Goal: Find specific page/section: Find specific page/section

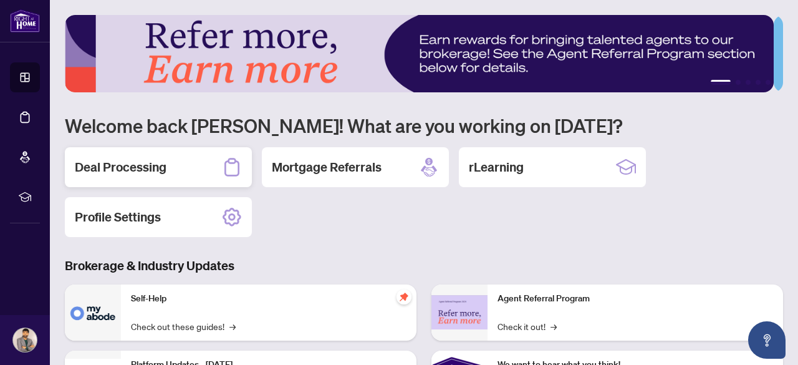
click at [133, 163] on h2 "Deal Processing" at bounding box center [121, 166] width 92 height 17
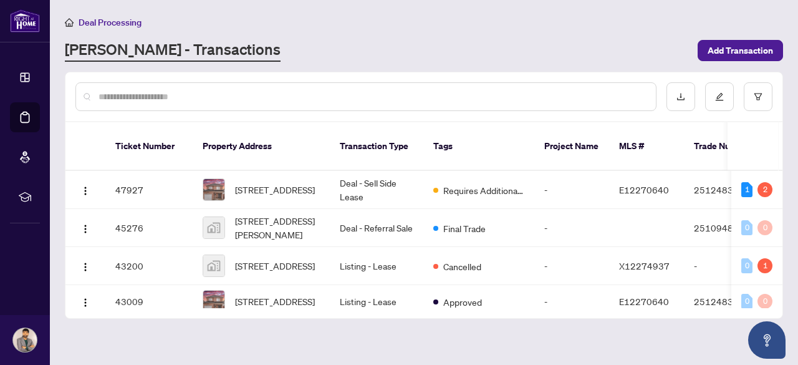
click at [116, 98] on input "text" at bounding box center [371, 97] width 547 height 14
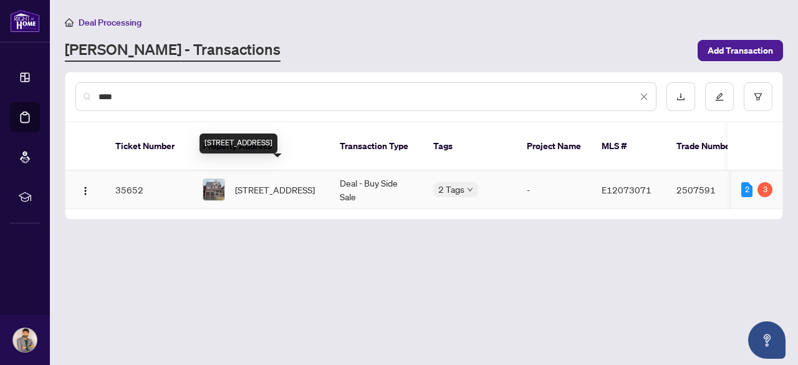
type input "****"
click at [299, 183] on span "[STREET_ADDRESS]" at bounding box center [275, 190] width 80 height 14
